Goal: Check status: Check status

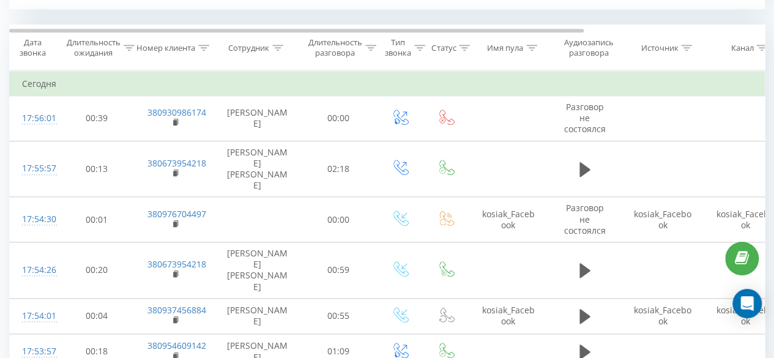
scroll to position [436, 0]
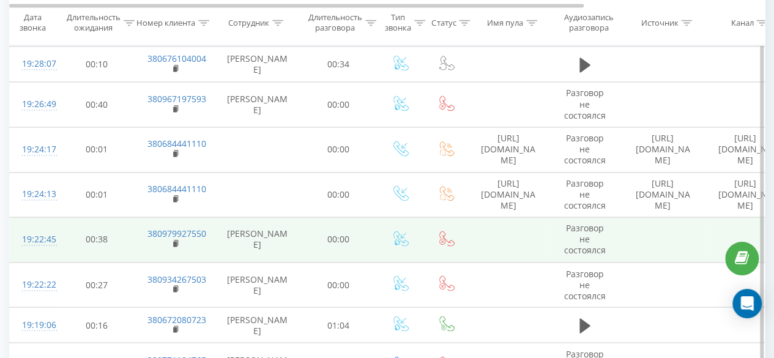
scroll to position [918, 0]
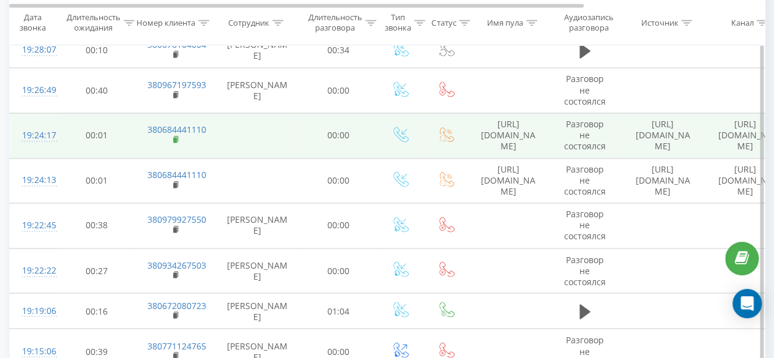
click at [176, 137] on rect at bounding box center [175, 140] width 4 height 6
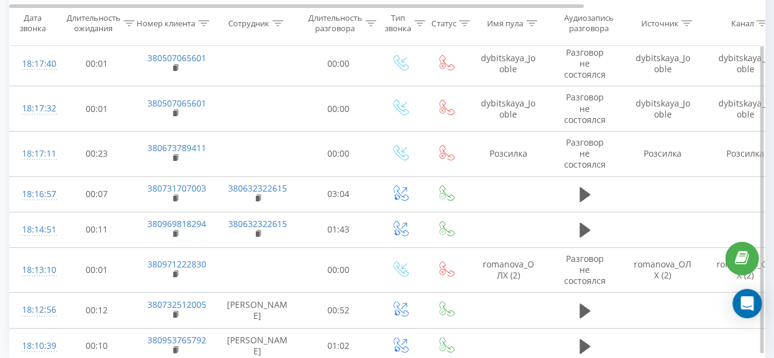
scroll to position [2367, 0]
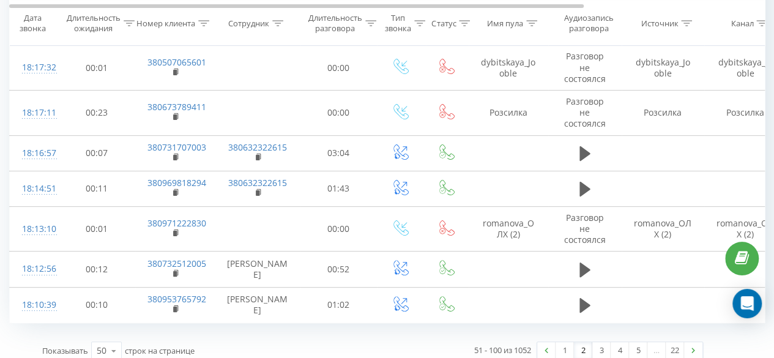
click at [585, 342] on link "2" at bounding box center [583, 350] width 18 height 17
click at [601, 342] on link "3" at bounding box center [601, 350] width 18 height 17
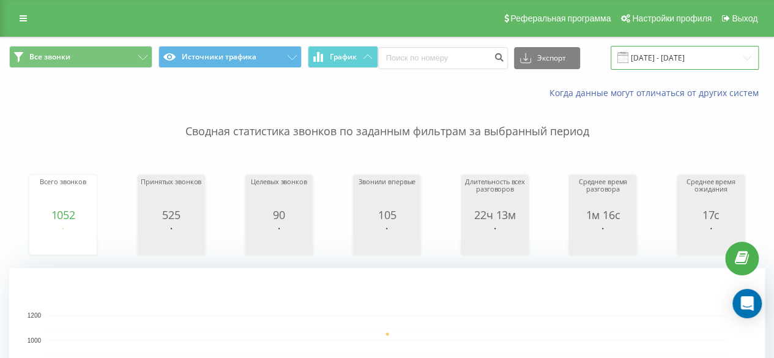
click at [662, 55] on input "[DATE] - [DATE]" at bounding box center [685, 58] width 148 height 24
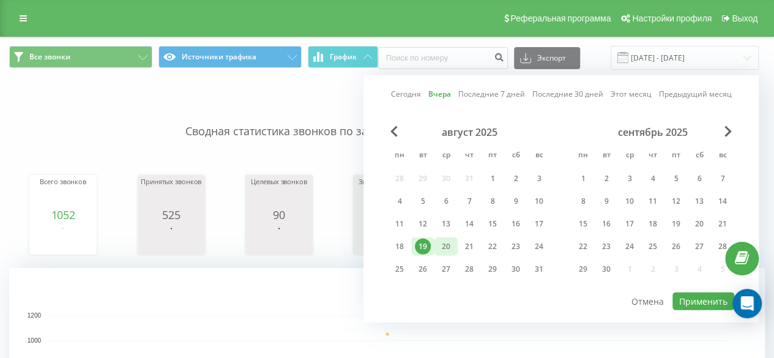
click at [442, 244] on div "20" at bounding box center [446, 247] width 16 height 16
click at [700, 302] on button "Применить" at bounding box center [703, 301] width 62 height 18
type input "[DATE] - [DATE]"
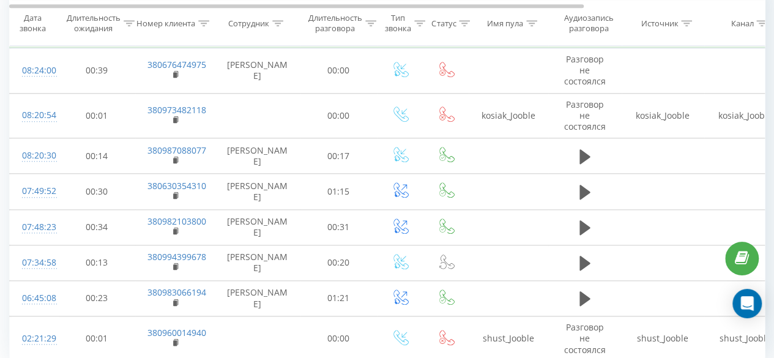
scroll to position [598, 0]
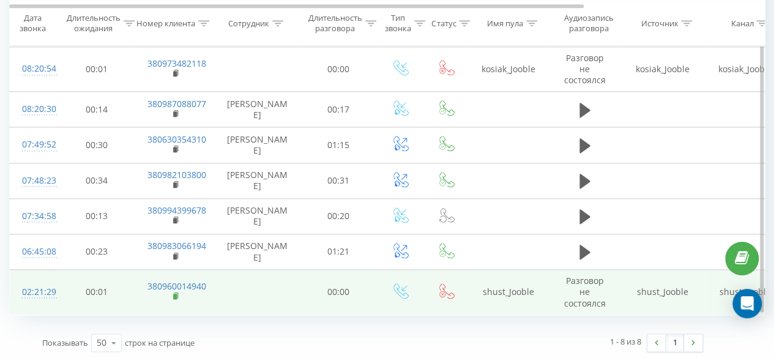
click at [175, 294] on rect at bounding box center [175, 297] width 4 height 6
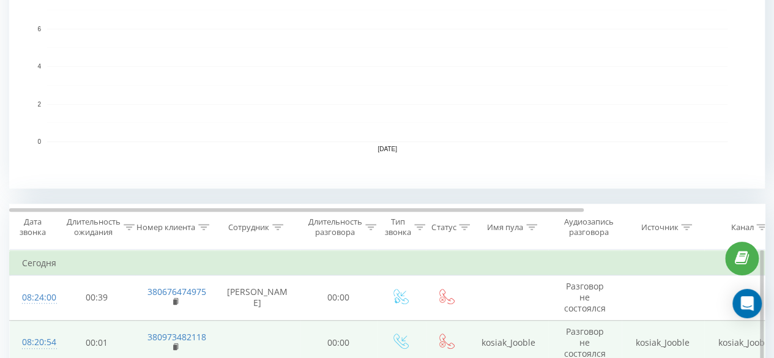
scroll to position [231, 0]
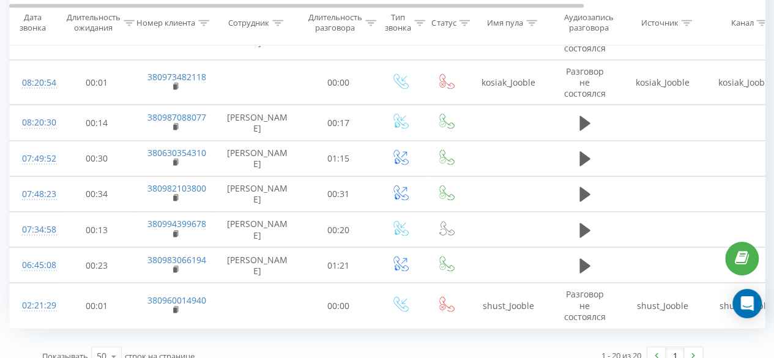
scroll to position [1098, 0]
